Goal: Task Accomplishment & Management: Use online tool/utility

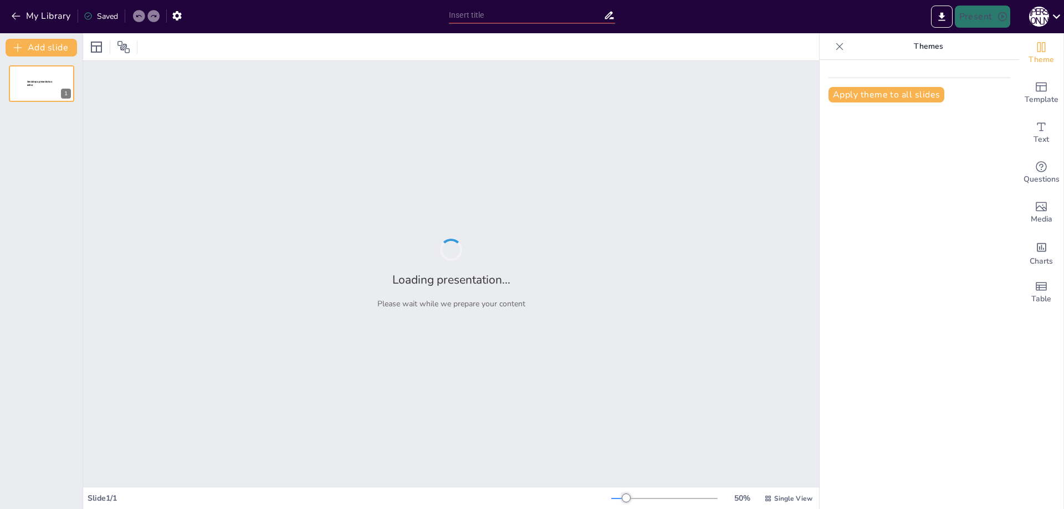
type input "New Sendsteps"
type input "Зародження ремесел у первісному світі: Історичний огляд"
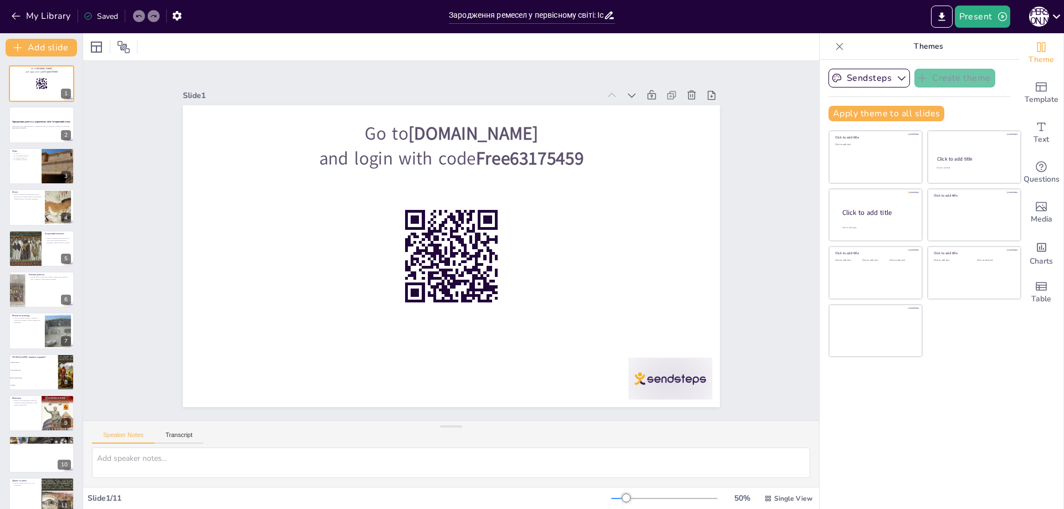
checkbox input "true"
click at [686, 90] on icon at bounding box center [691, 95] width 11 height 11
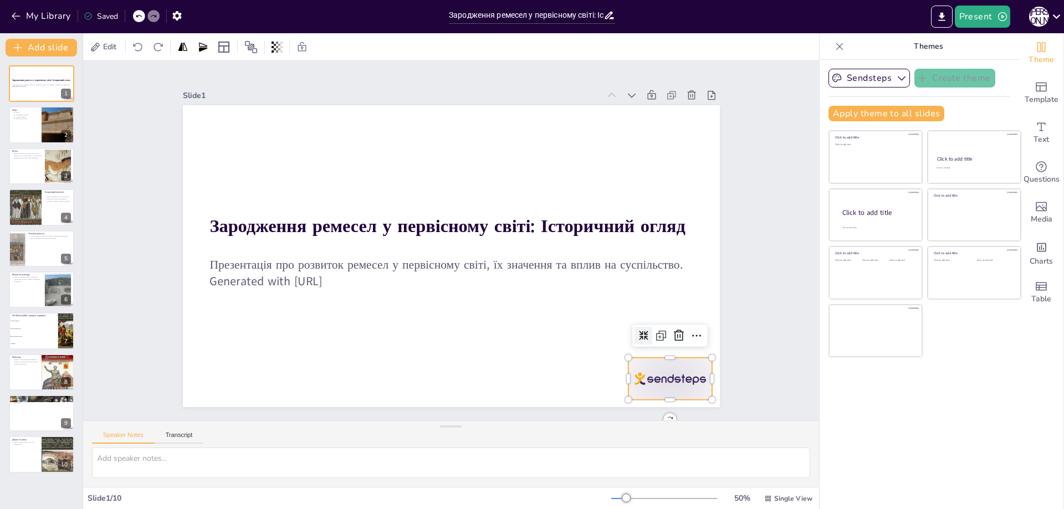
click at [633, 369] on div at bounding box center [670, 379] width 84 height 42
click at [671, 351] on icon at bounding box center [668, 358] width 14 height 14
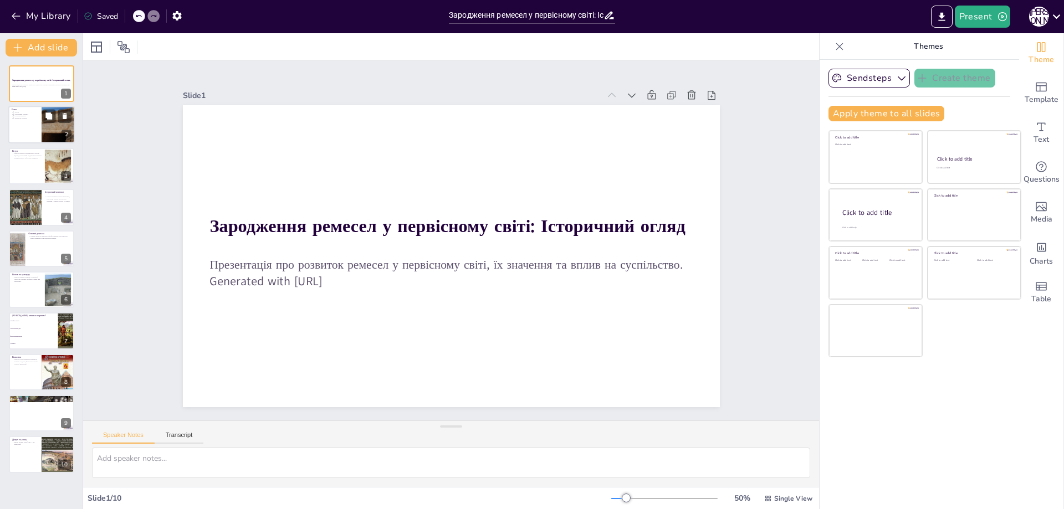
checkbox input "true"
click at [32, 132] on div at bounding box center [41, 125] width 67 height 38
type textarea "Вступ розглядає основні ідеї, пов'язані із зародженням ремесел у первісному сві…"
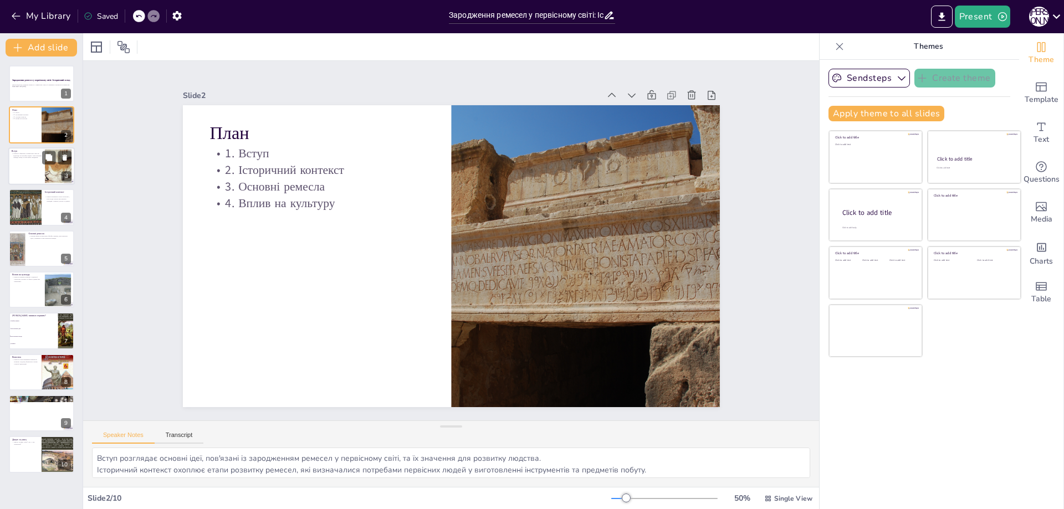
checkbox input "true"
click at [24, 172] on div at bounding box center [41, 166] width 67 height 38
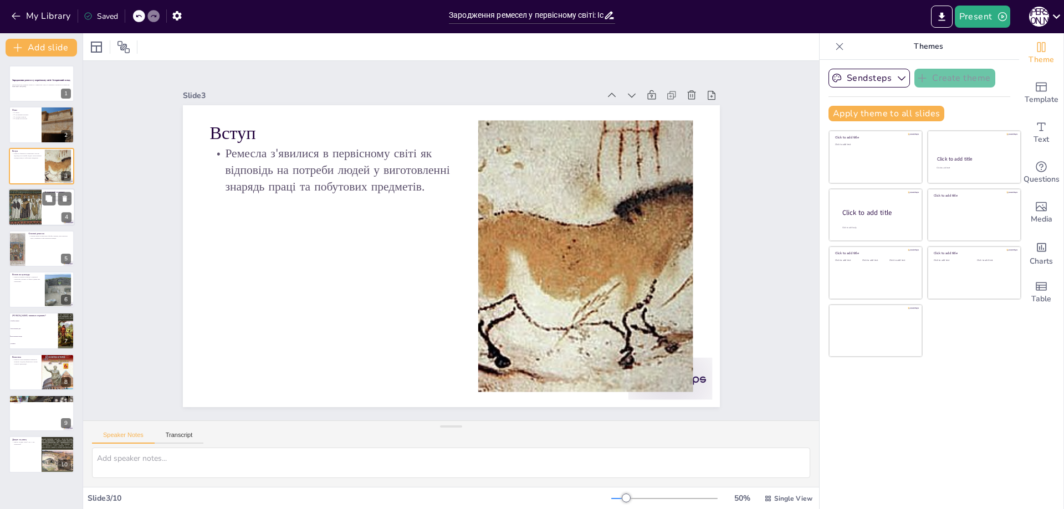
click at [26, 212] on div at bounding box center [24, 207] width 51 height 38
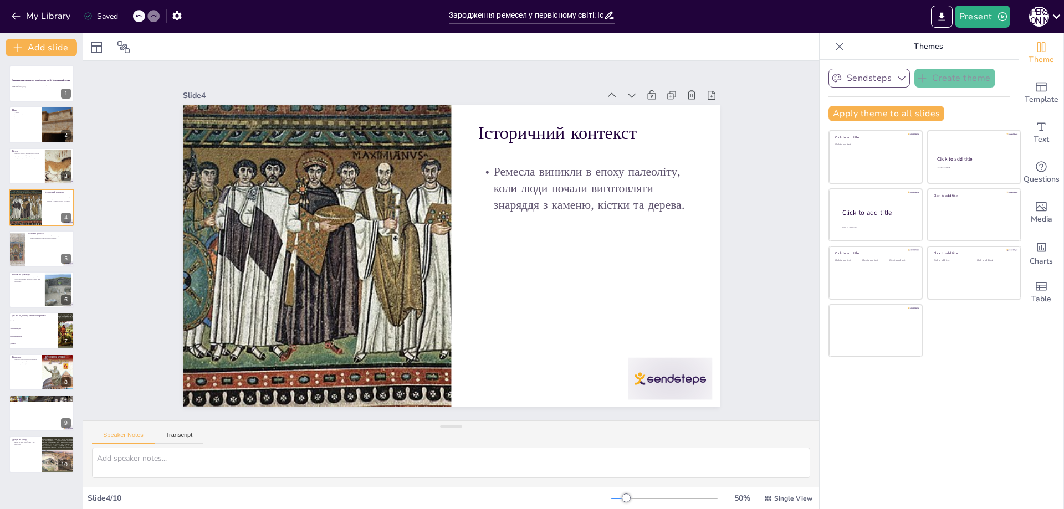
click at [870, 72] on button "Sendsteps" at bounding box center [869, 78] width 81 height 19
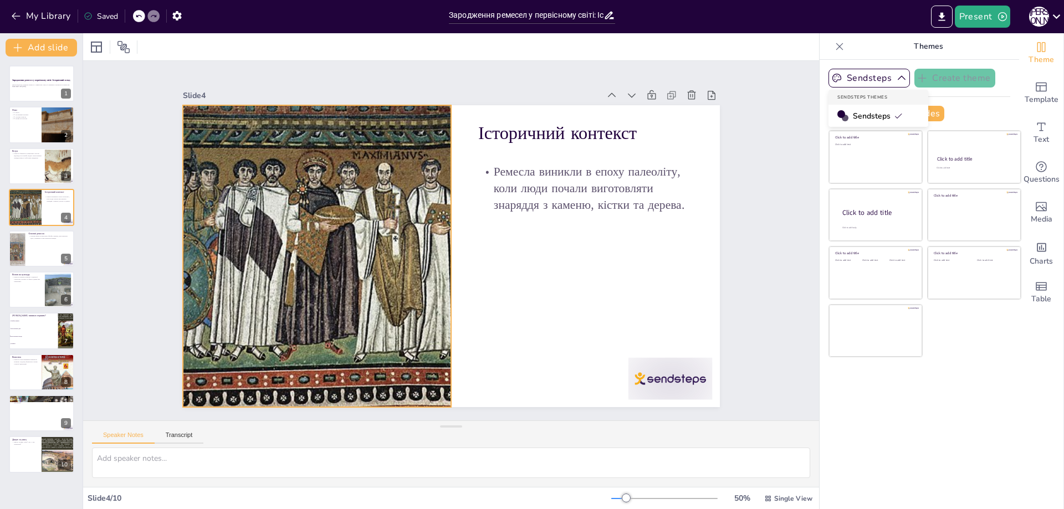
checkbox input "true"
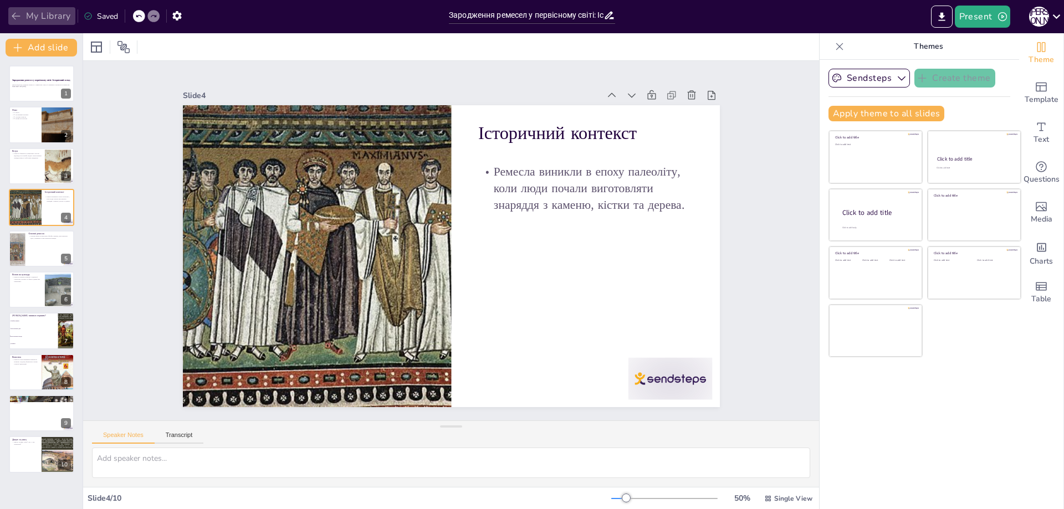
click at [10, 13] on button "My Library" at bounding box center [41, 16] width 67 height 18
